Goal: Information Seeking & Learning: Check status

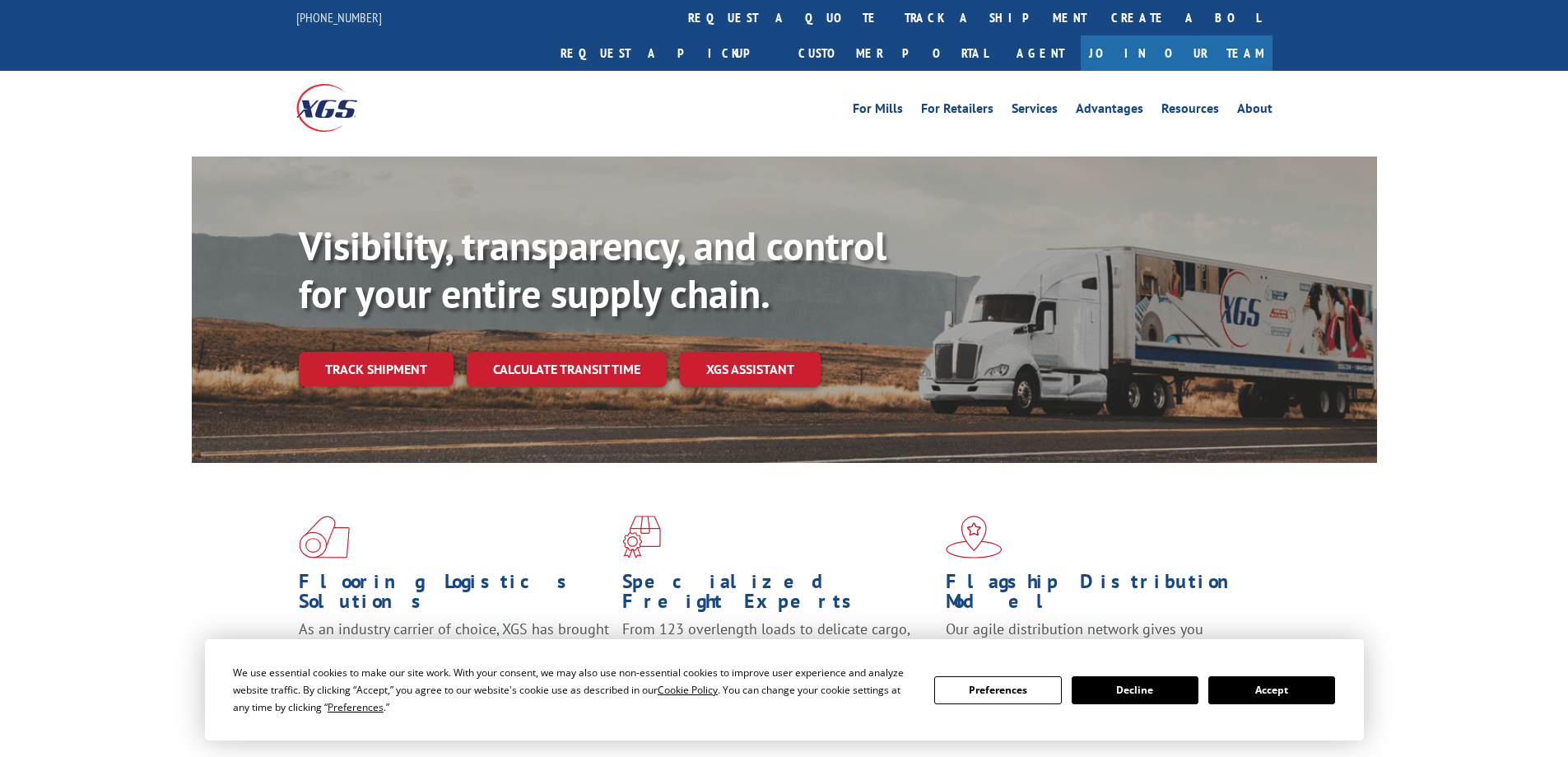
click at [892, 28] on link "track a shipment" at bounding box center [996, 18] width 207 height 35
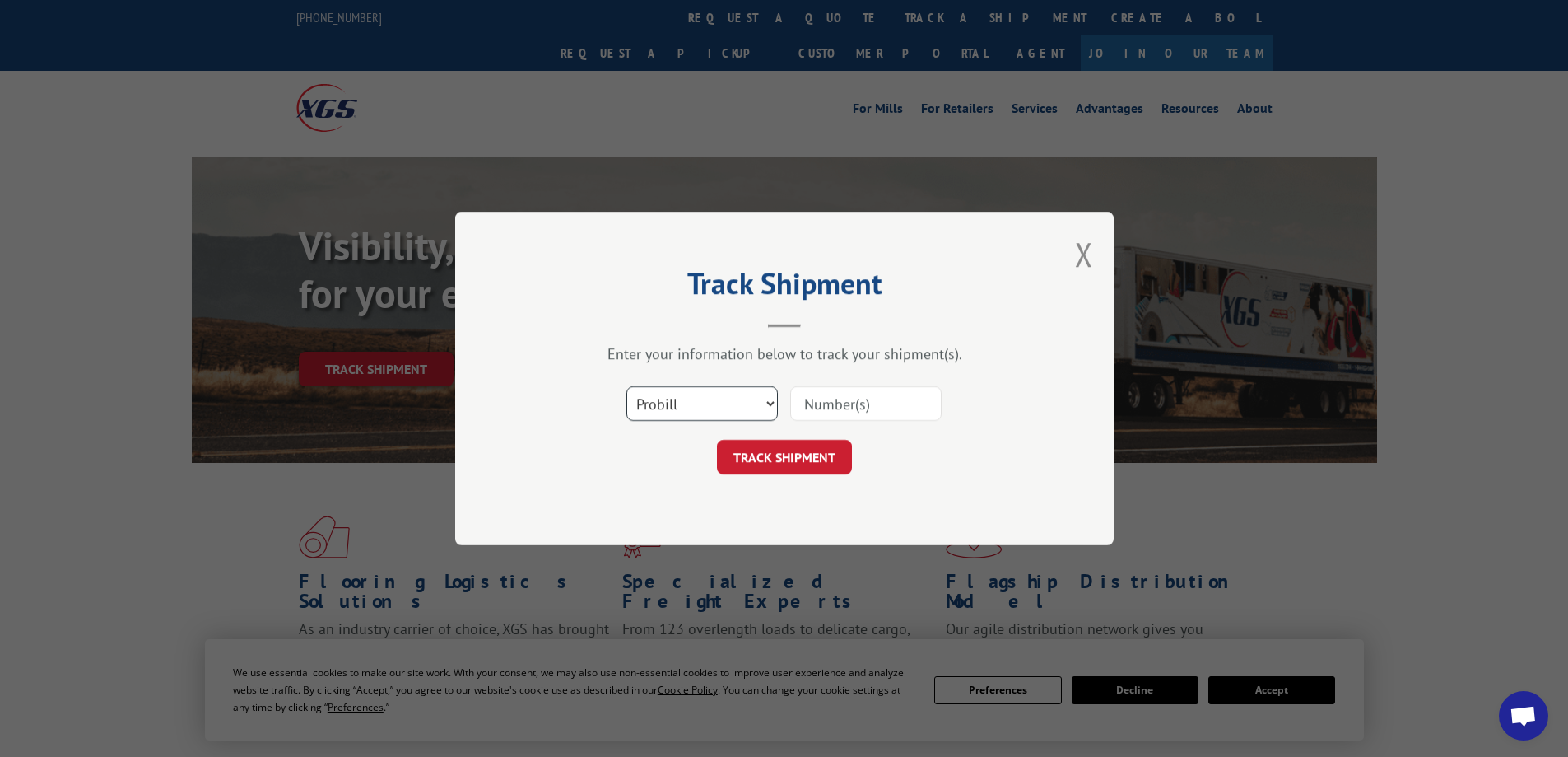
click at [743, 396] on select "Select category... Probill BOL PO" at bounding box center [702, 403] width 152 height 34
select select "po"
click at [627, 386] on select "Select category... Probill BOL PO" at bounding box center [702, 403] width 152 height 34
click at [853, 410] on input at bounding box center [866, 403] width 152 height 34
paste input "23508501"
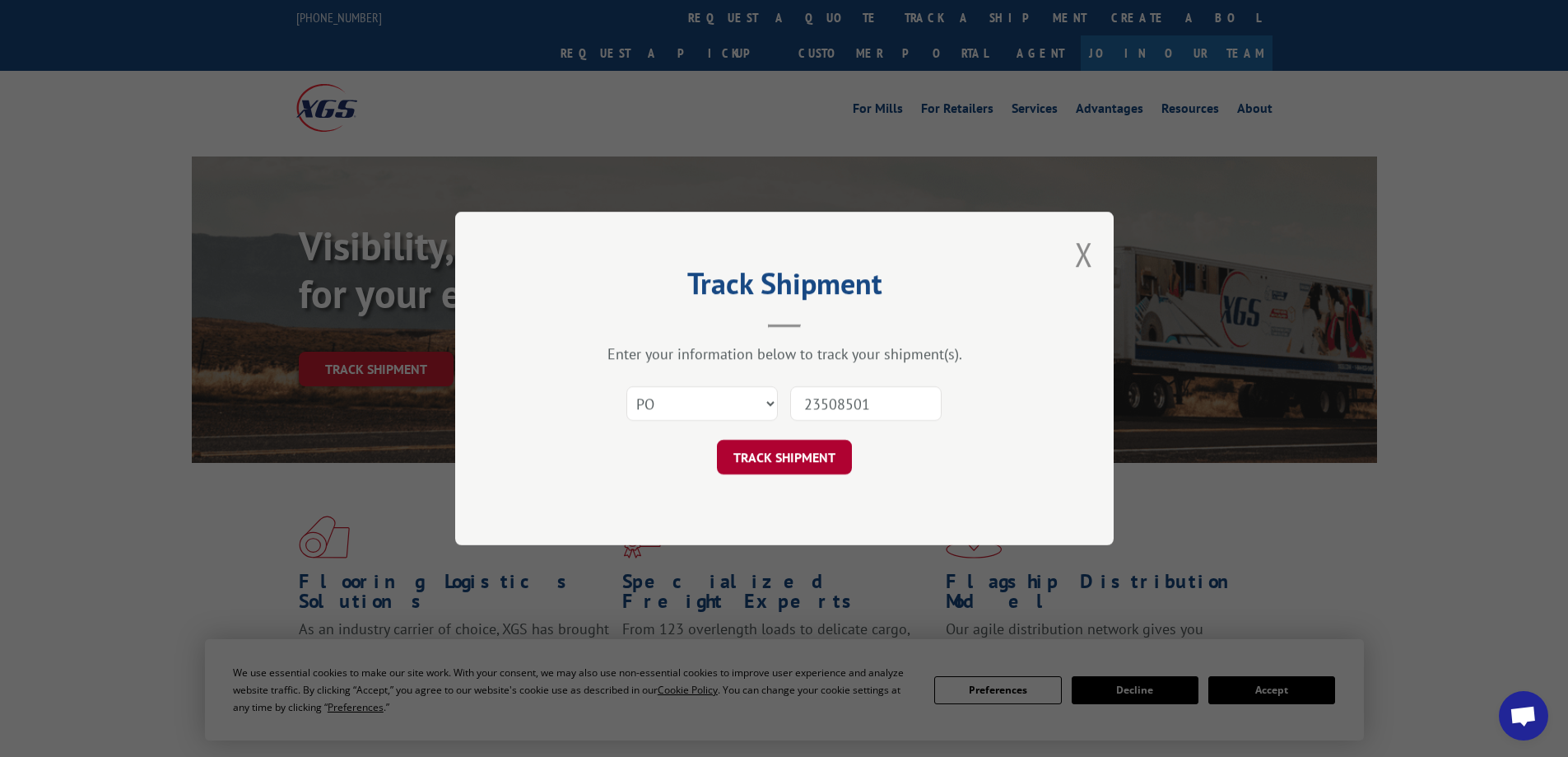
type input "23508501"
click at [801, 456] on button "TRACK SHIPMENT" at bounding box center [784, 456] width 135 height 34
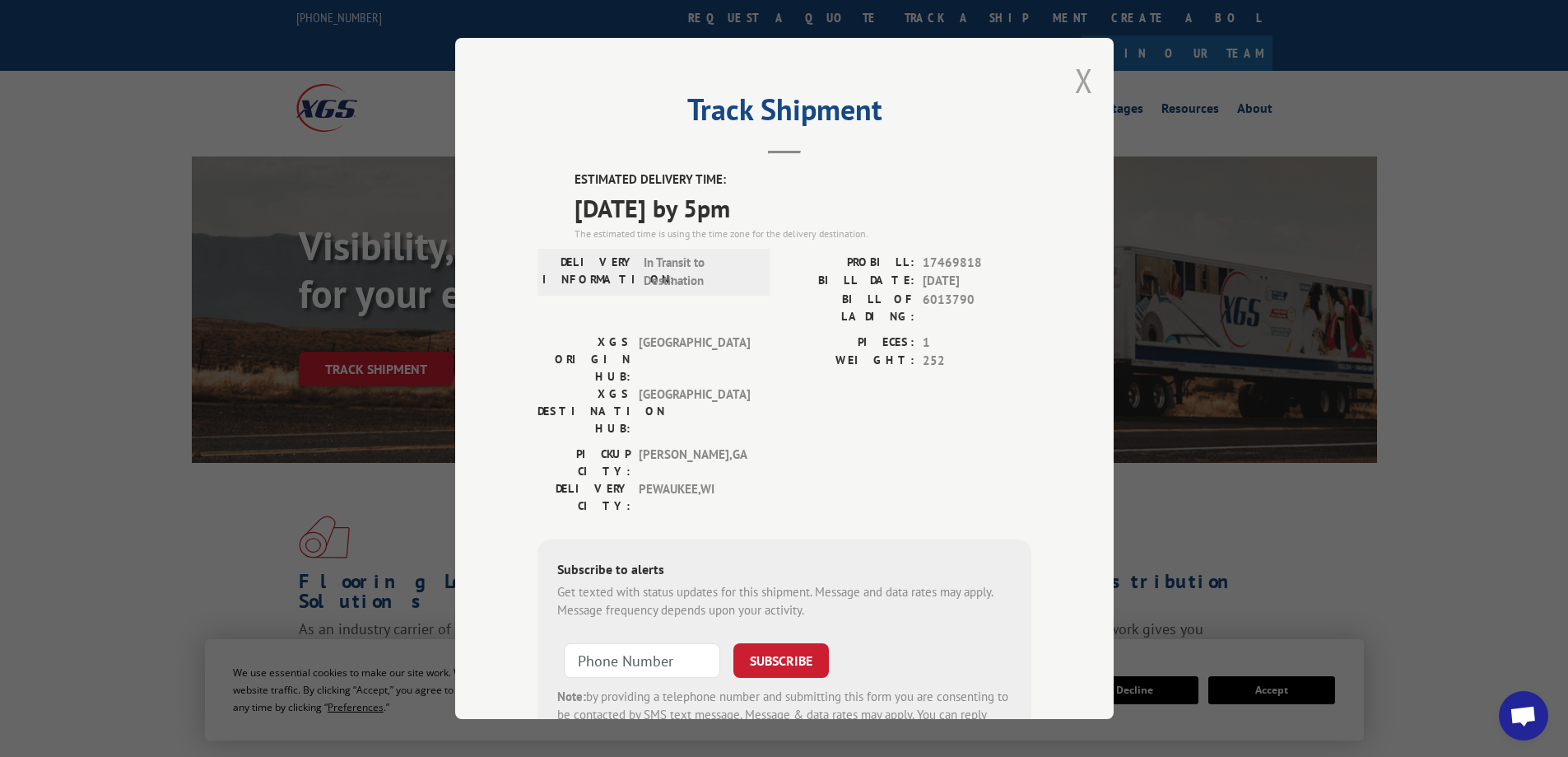
click at [1075, 83] on button "Close modal" at bounding box center [1084, 80] width 18 height 43
